Goal: Transaction & Acquisition: Obtain resource

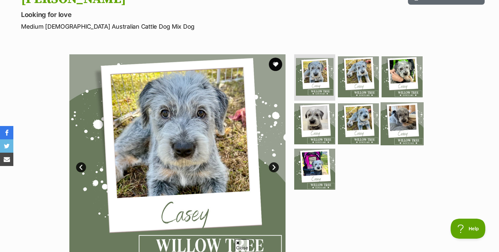
click at [402, 128] on img at bounding box center [402, 123] width 43 height 43
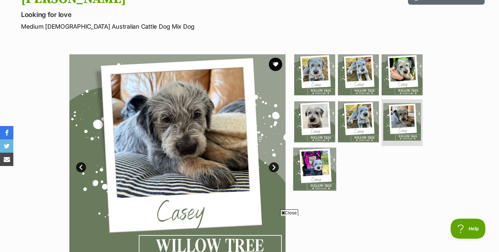
click at [317, 160] on img at bounding box center [314, 169] width 43 height 43
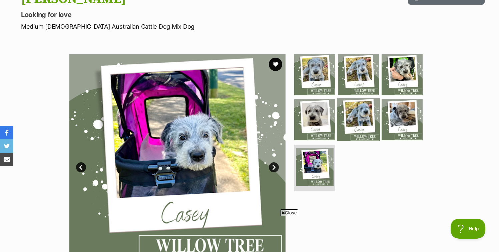
click at [360, 133] on img at bounding box center [358, 119] width 43 height 43
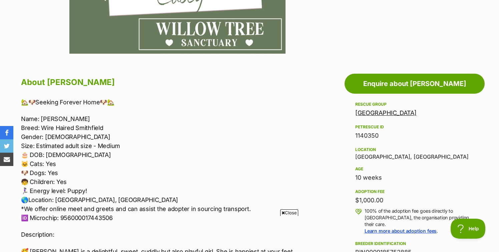
scroll to position [309, 0]
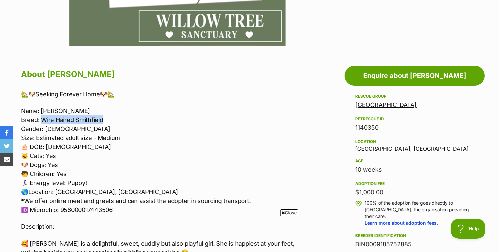
drag, startPoint x: 104, startPoint y: 118, endPoint x: 42, endPoint y: 121, distance: 62.5
click at [42, 120] on p "Name: [PERSON_NAME]: Wire Haired Smithfield Gender: [DEMOGRAPHIC_DATA] Size: Es…" at bounding box center [159, 160] width 276 height 108
copy p "Wire Haired Smithfield"
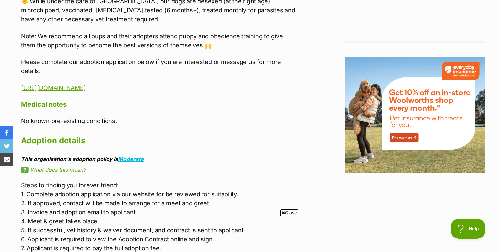
scroll to position [809, 0]
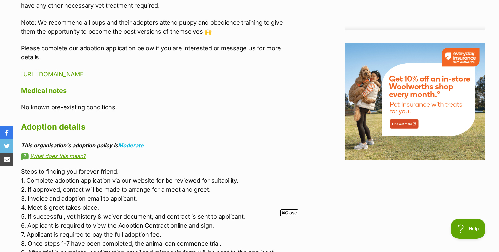
click at [173, 78] on p "[URL][DOMAIN_NAME]" at bounding box center [159, 74] width 276 height 9
click at [86, 75] on link "[URL][DOMAIN_NAME]" at bounding box center [53, 74] width 65 height 7
